Goal: Find specific page/section: Find specific page/section

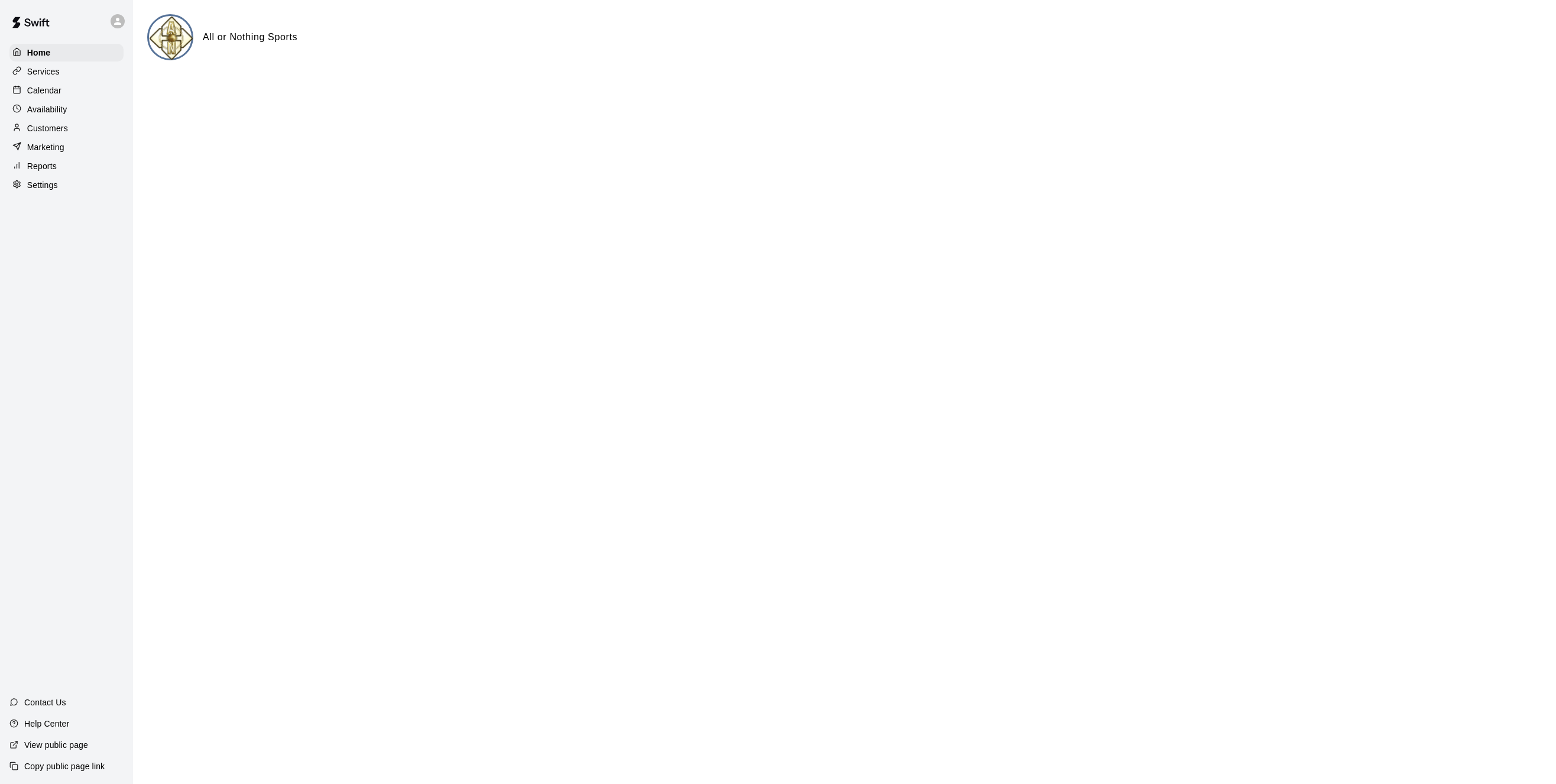
click at [46, 132] on p "Customers" at bounding box center [48, 129] width 41 height 12
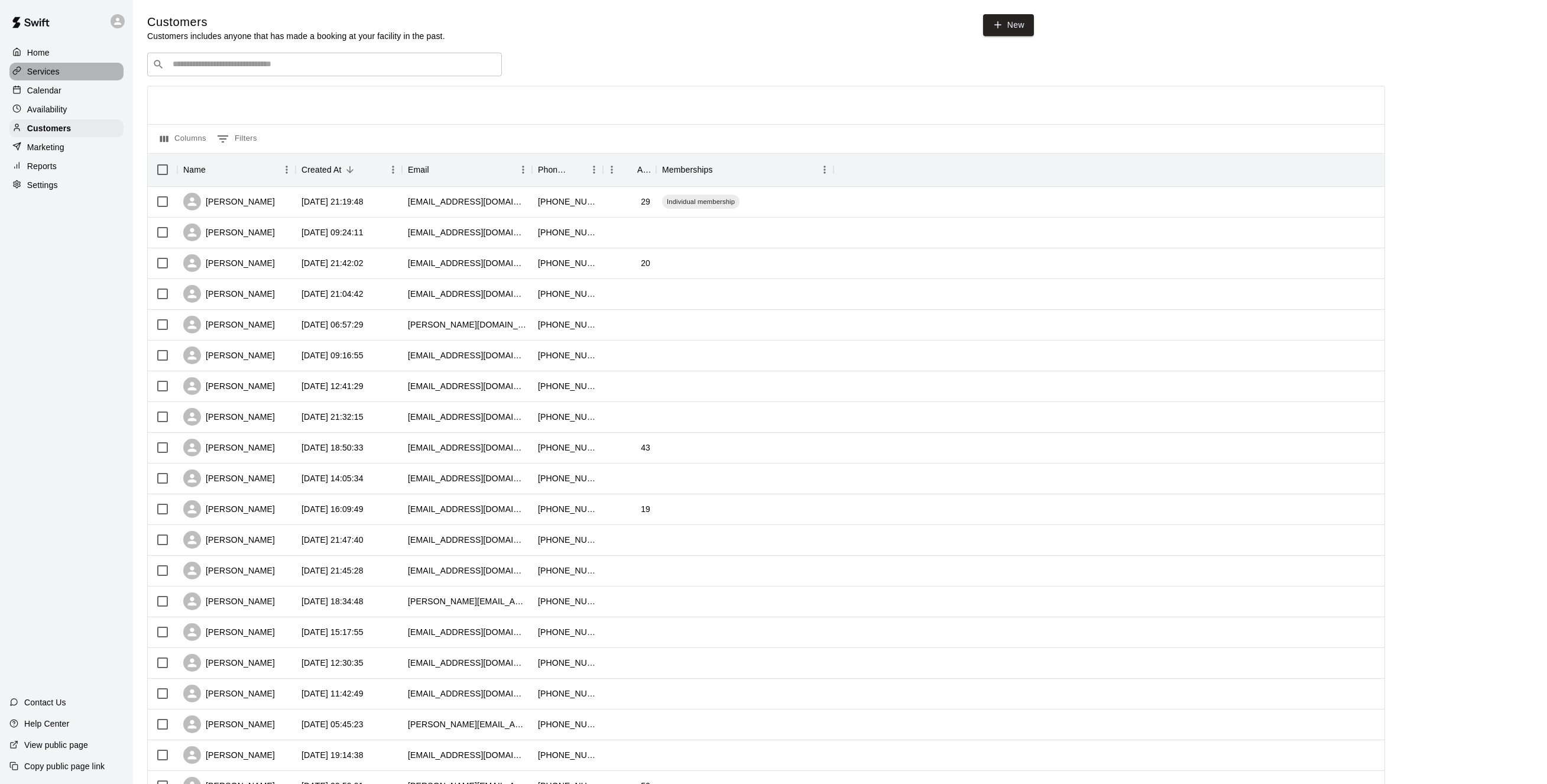
click at [50, 68] on p "Services" at bounding box center [43, 72] width 33 height 12
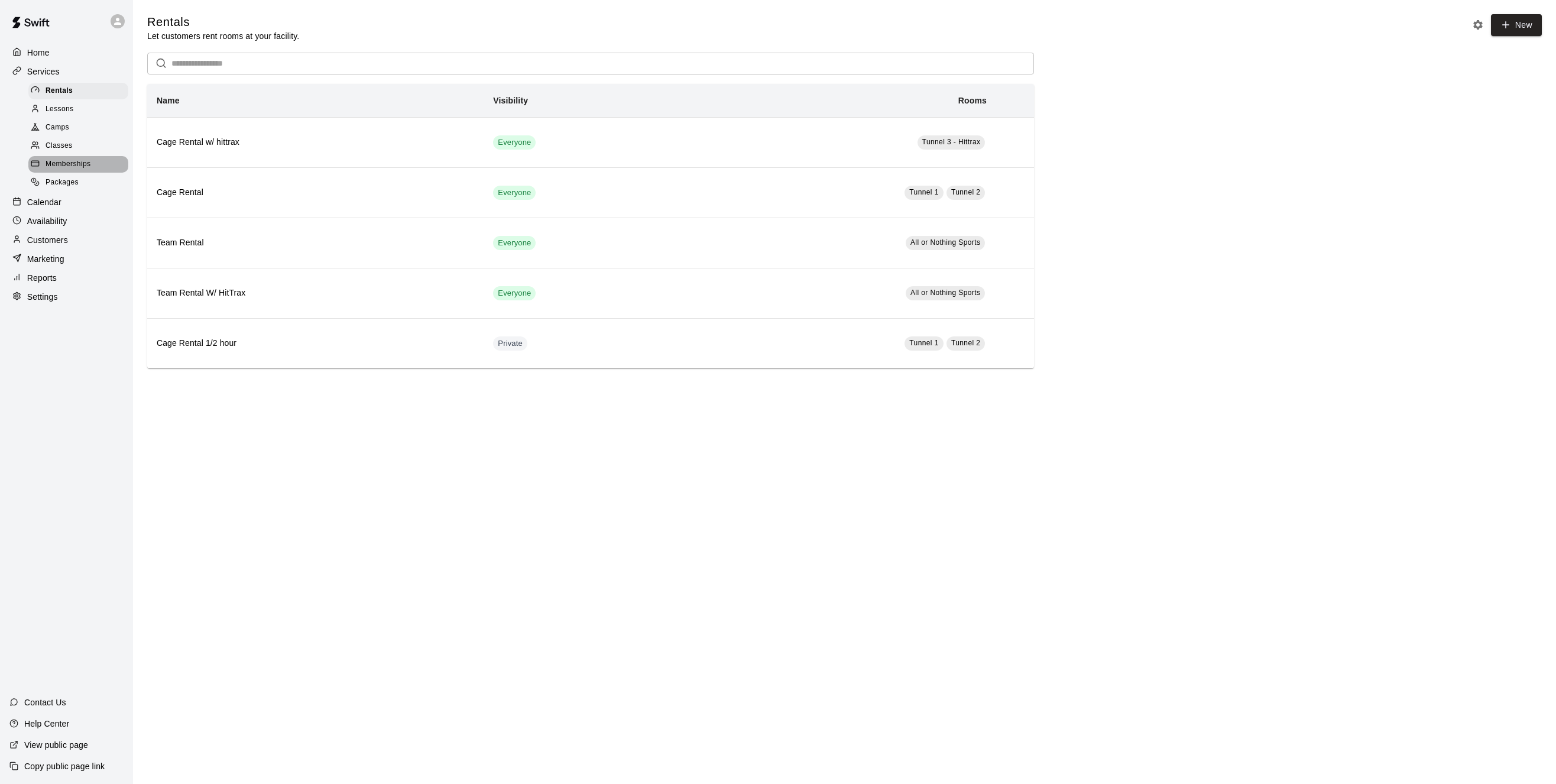
click at [66, 170] on span "Memberships" at bounding box center [68, 164] width 45 height 12
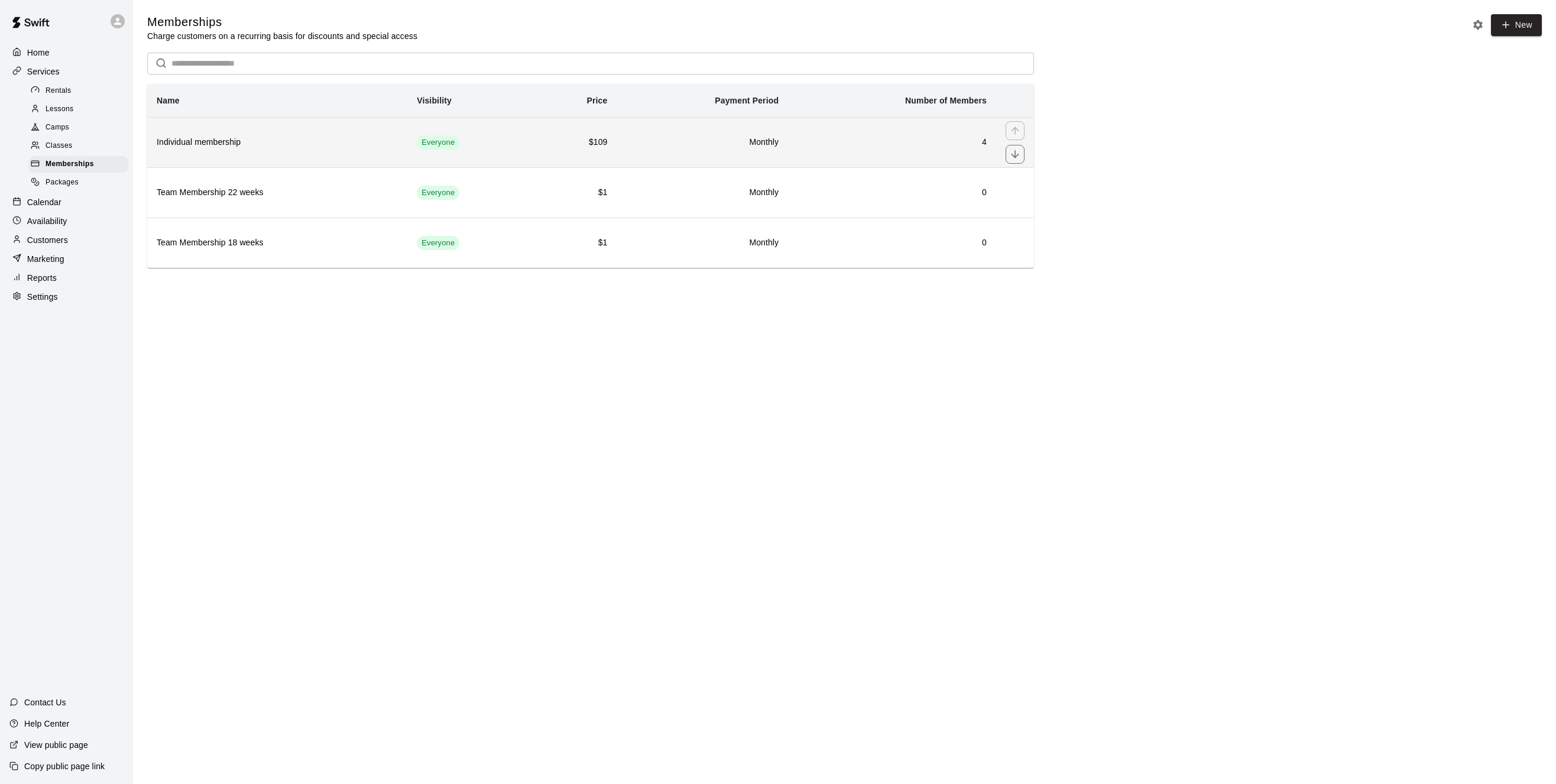
click at [346, 138] on h6 "Individual membership" at bounding box center [277, 143] width 241 height 13
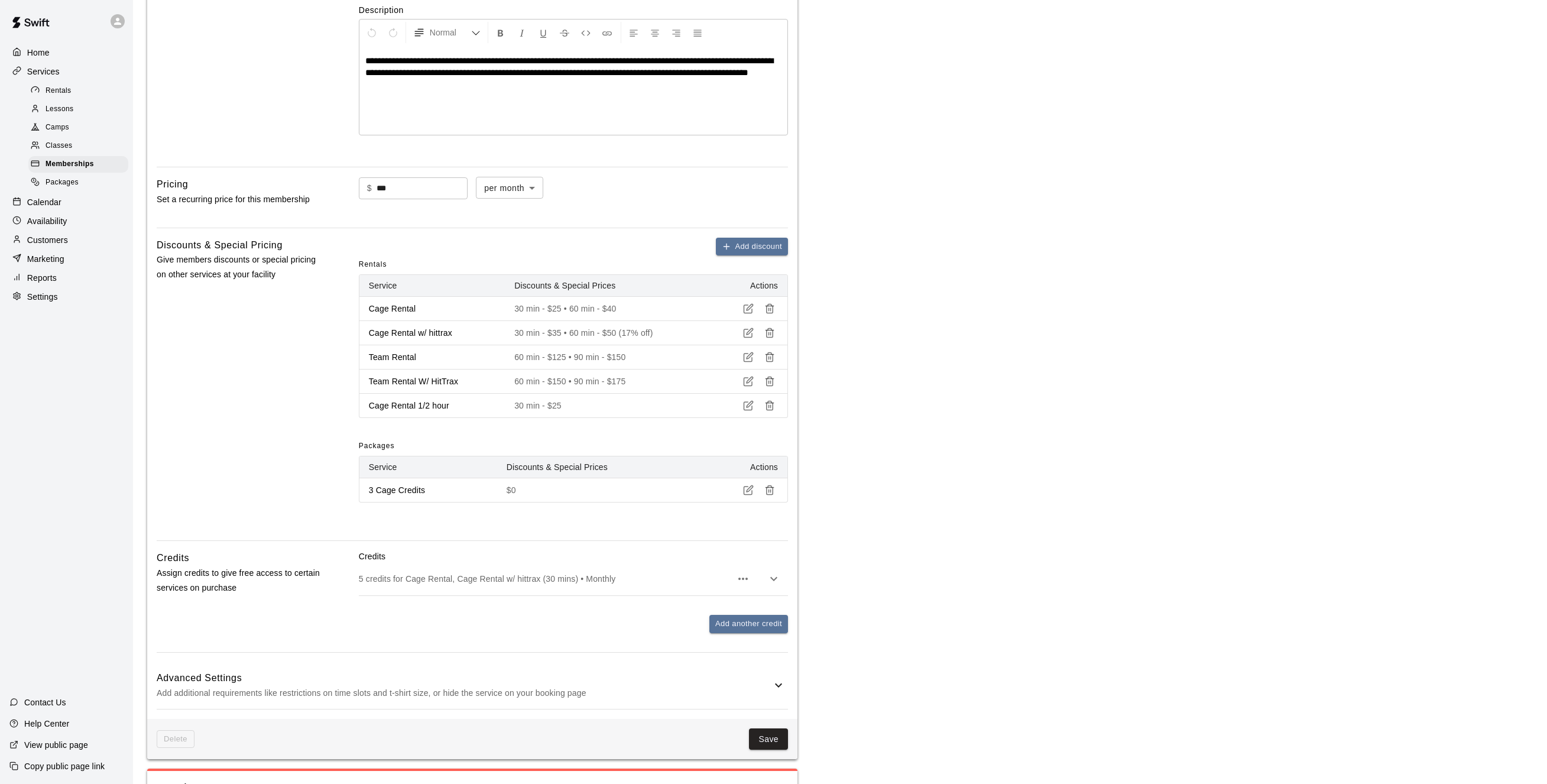
scroll to position [235, 0]
